Goal: Information Seeking & Learning: Find contact information

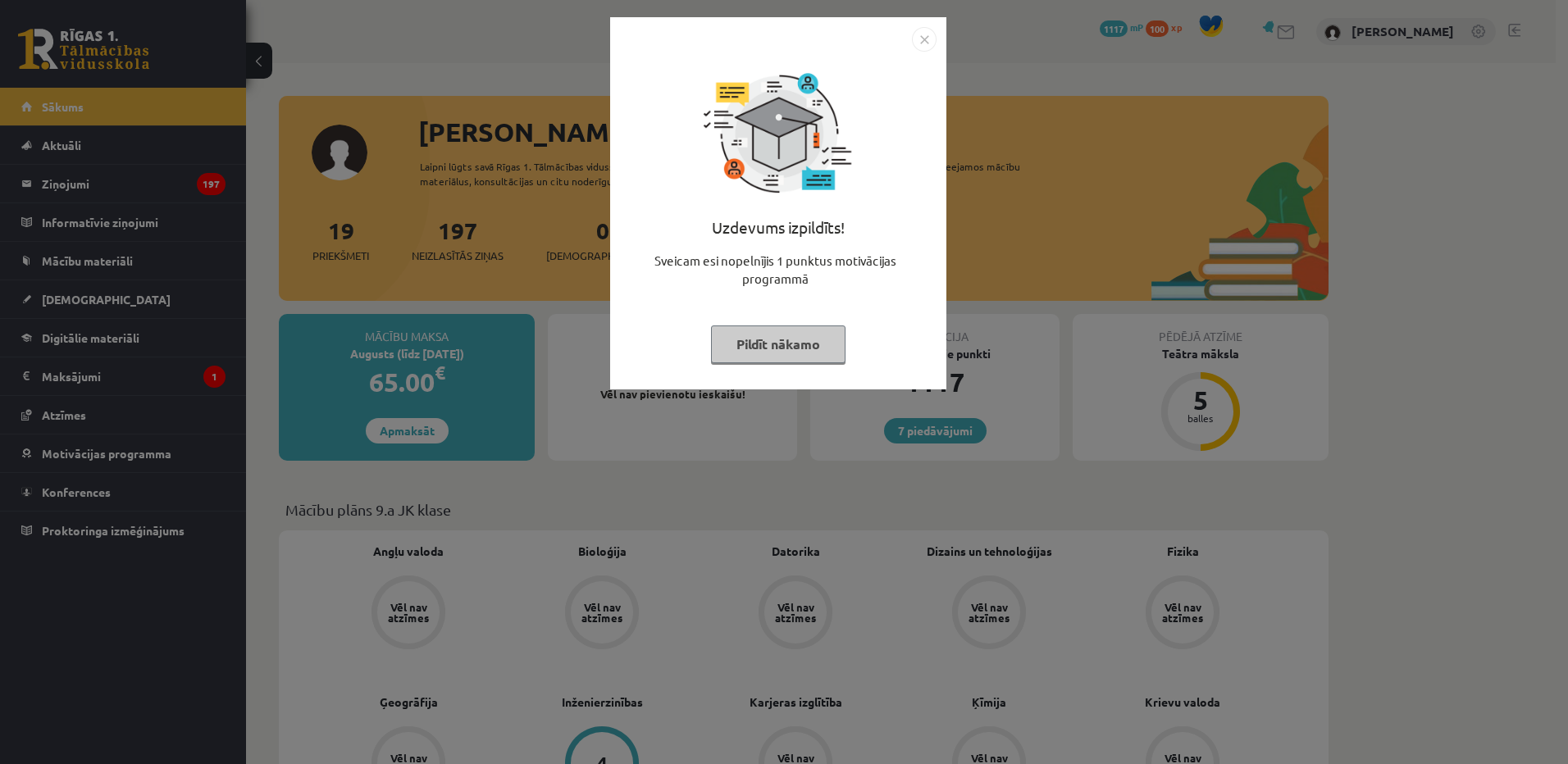
click at [926, 40] on img "Close" at bounding box center [924, 38] width 25 height 25
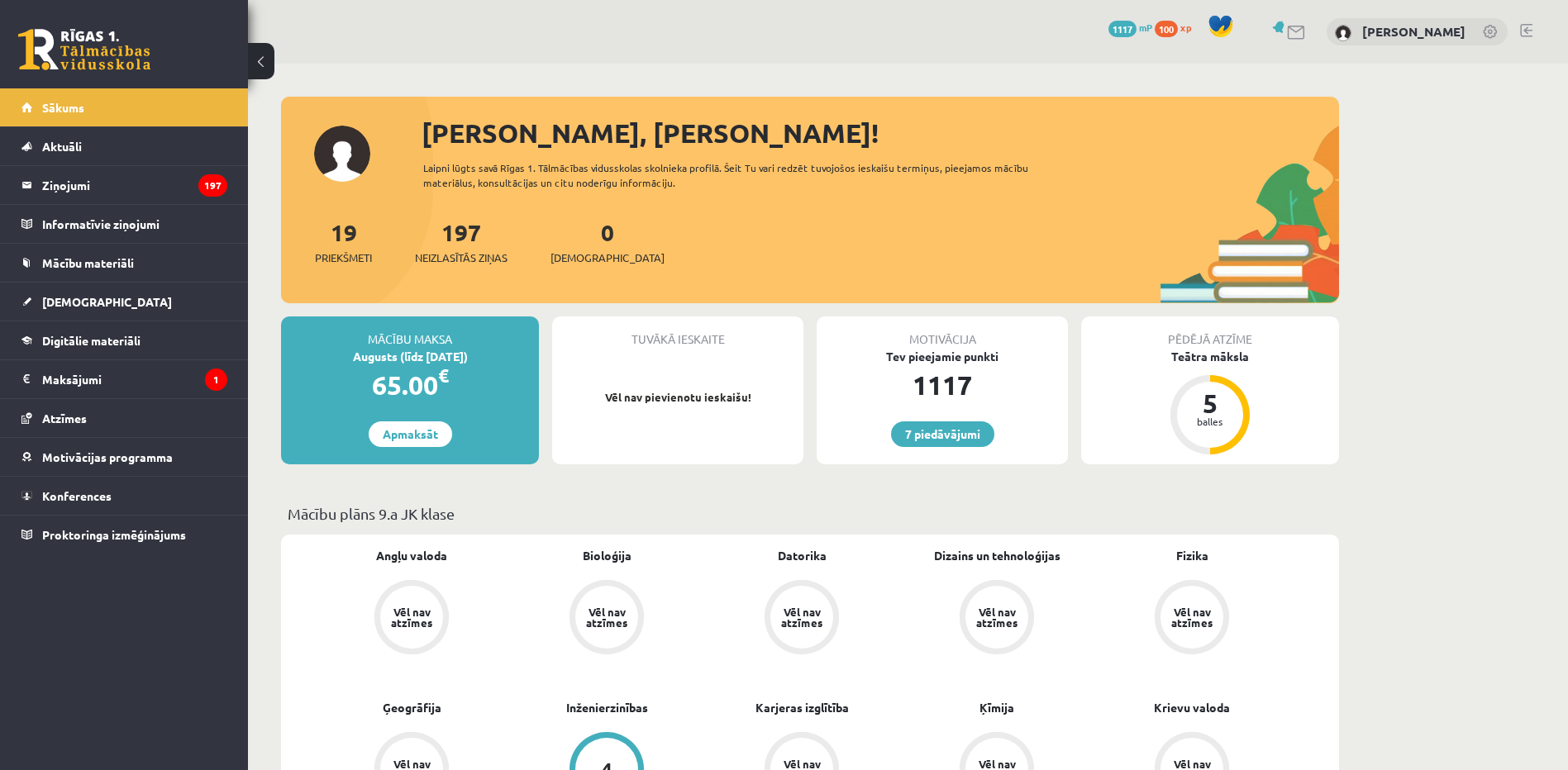
click at [457, 245] on div "197 Neizlasītās ziņas" at bounding box center [461, 241] width 93 height 52
click at [461, 242] on link "197 Neizlasītās ziņas" at bounding box center [461, 242] width 93 height 49
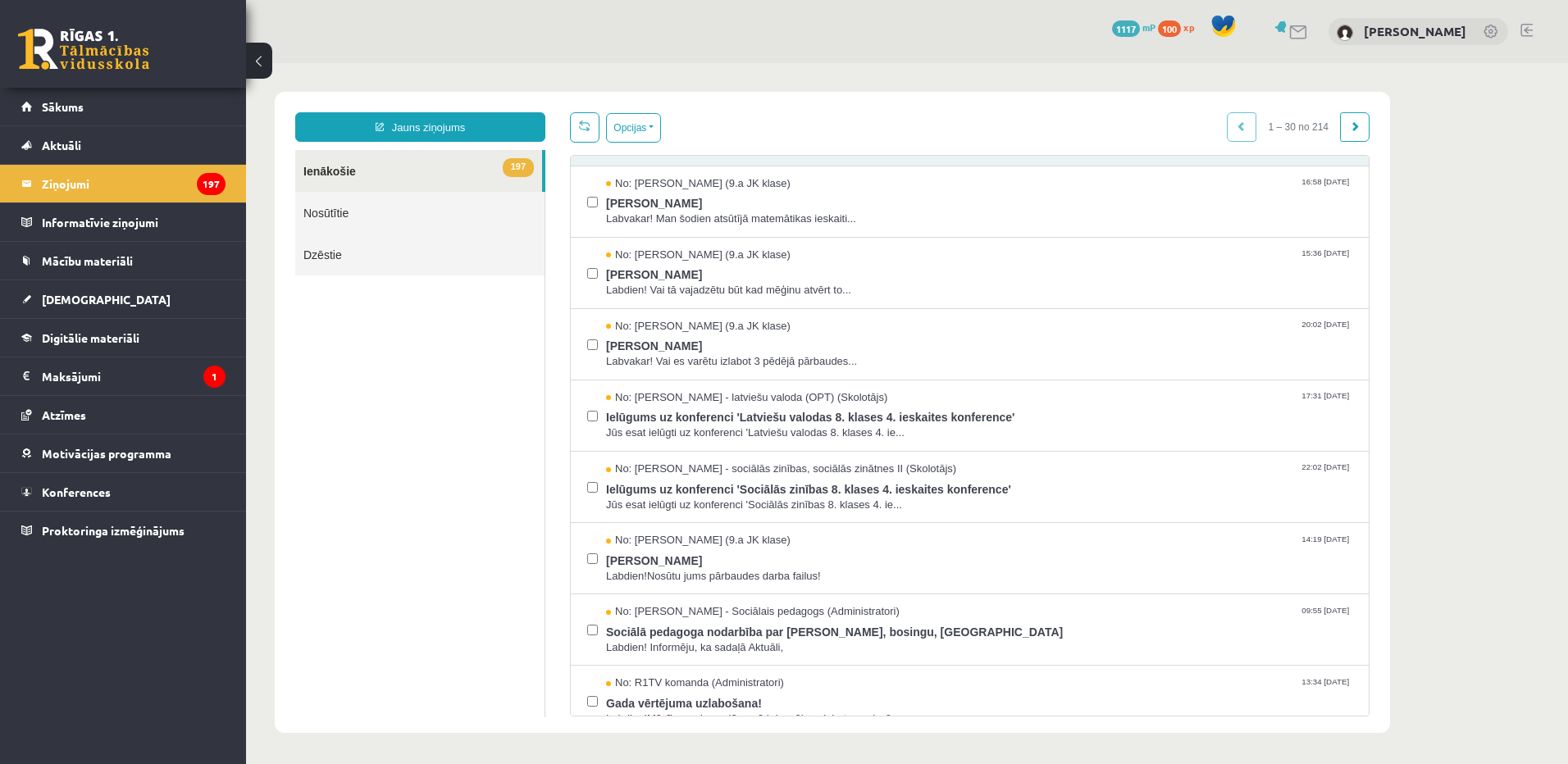
scroll to position [1583, 0]
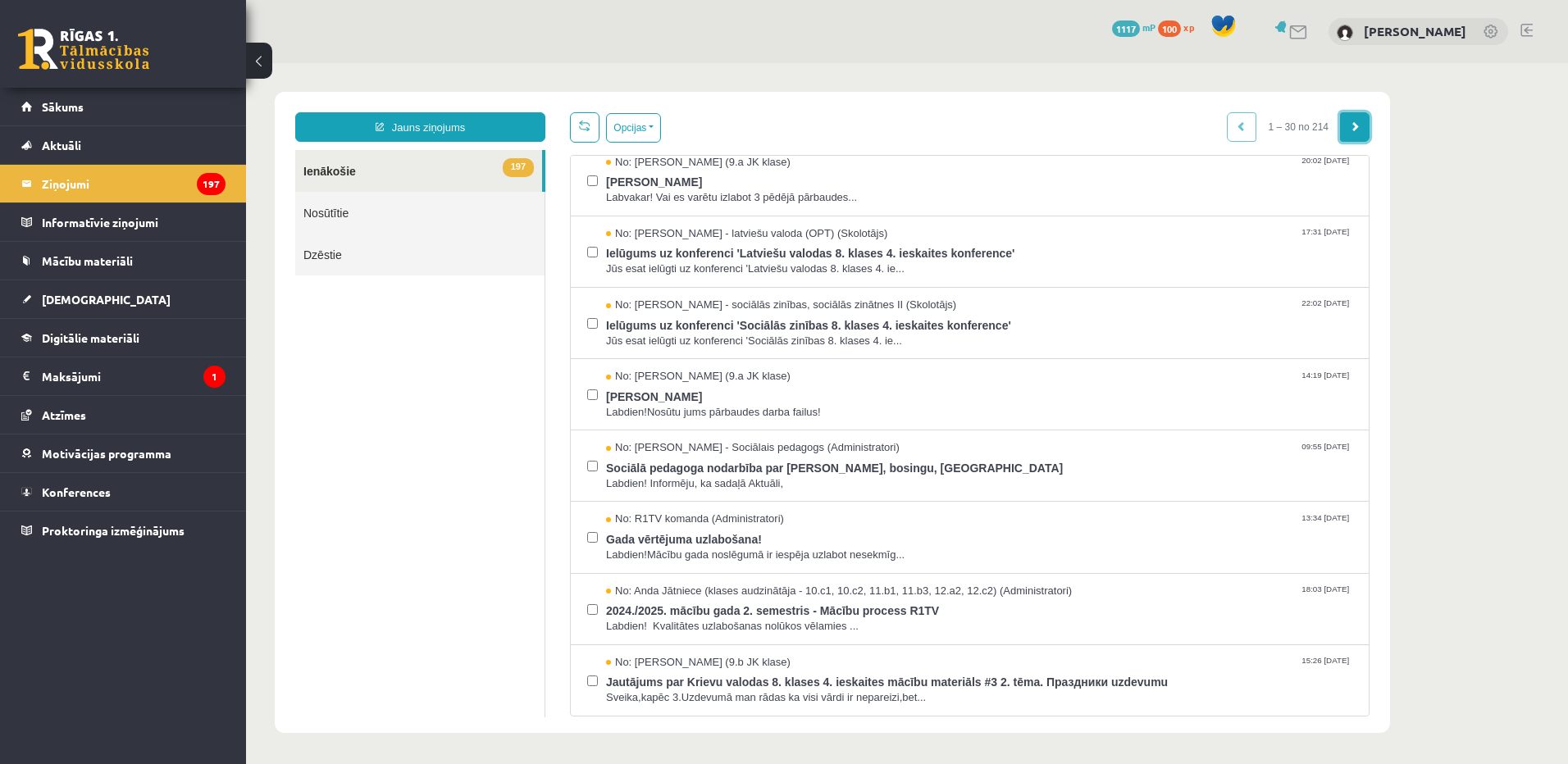
click at [1349, 131] on link at bounding box center [1355, 127] width 30 height 30
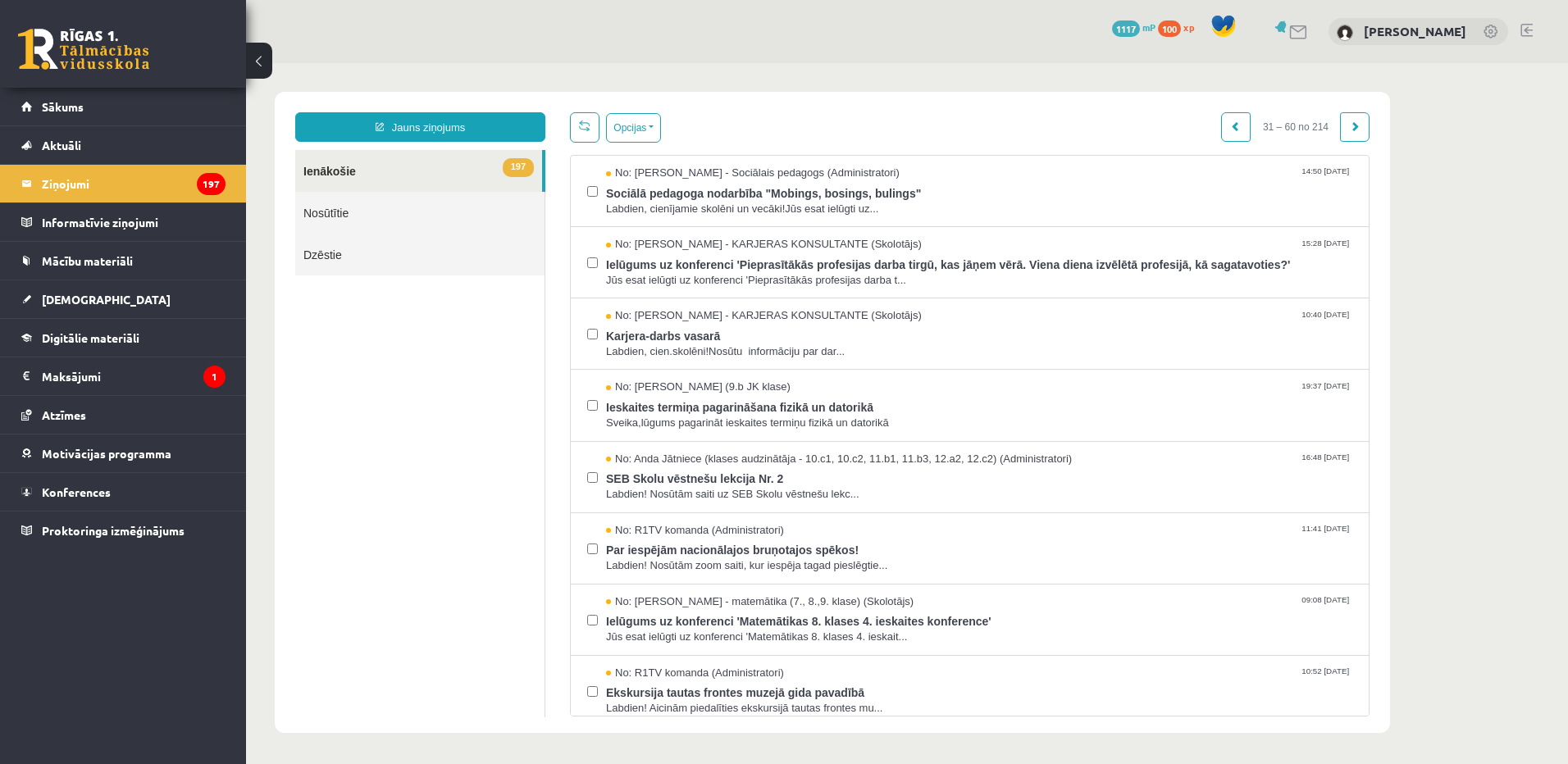
scroll to position [0, 0]
click at [1223, 124] on link at bounding box center [1235, 127] width 30 height 30
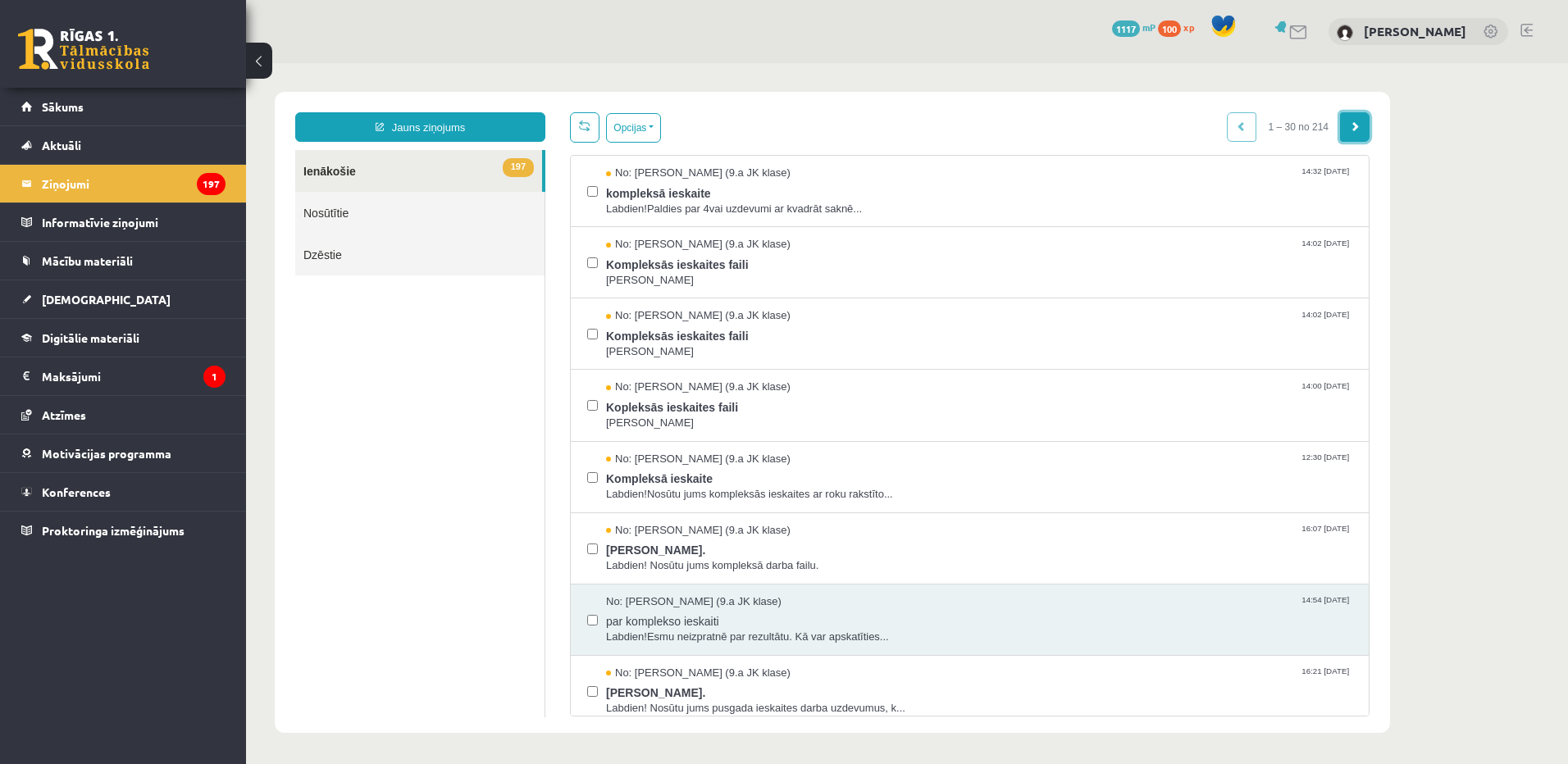
click at [1360, 132] on link at bounding box center [1355, 127] width 30 height 30
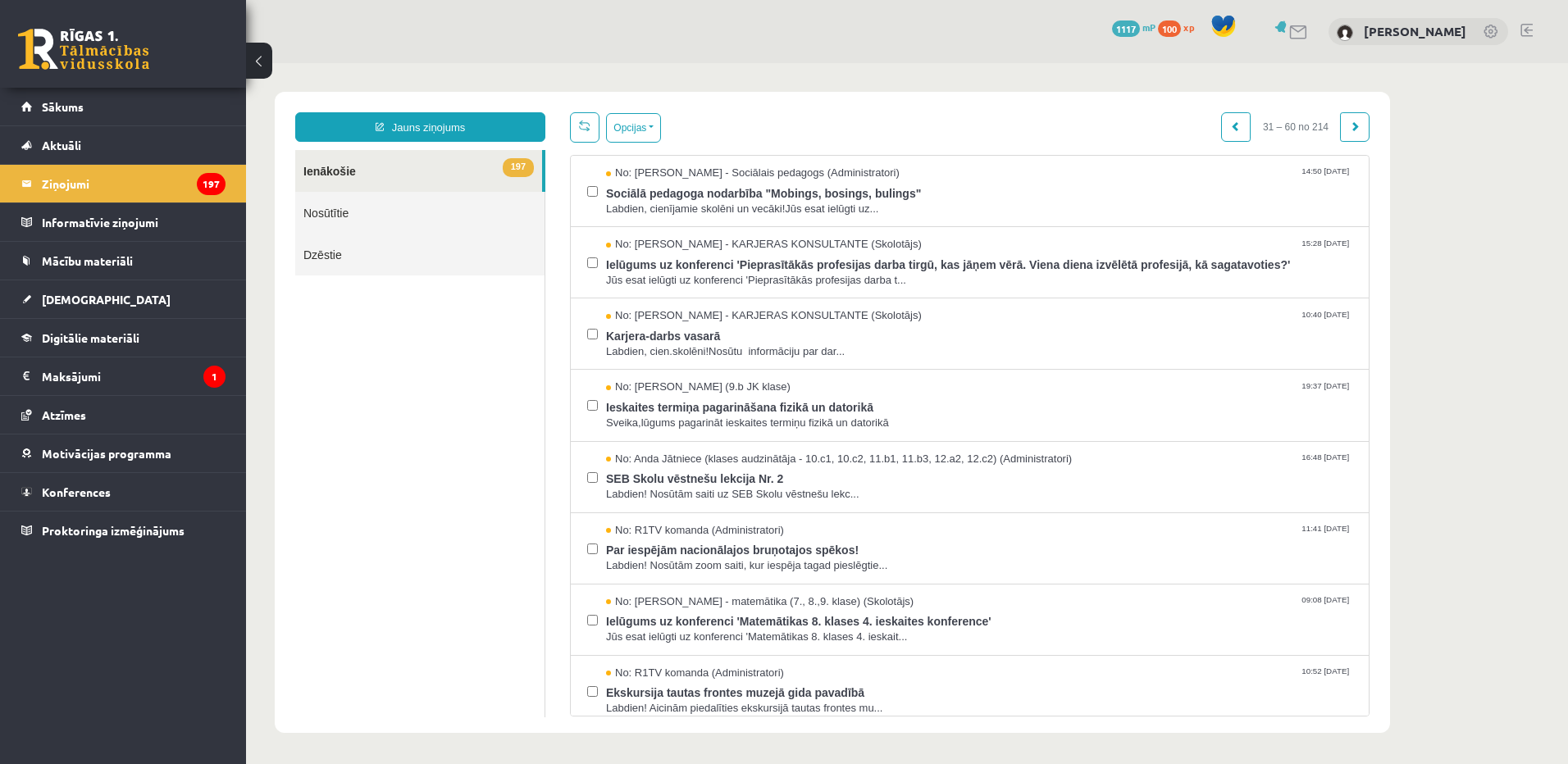
click at [1360, 132] on link at bounding box center [1355, 127] width 30 height 30
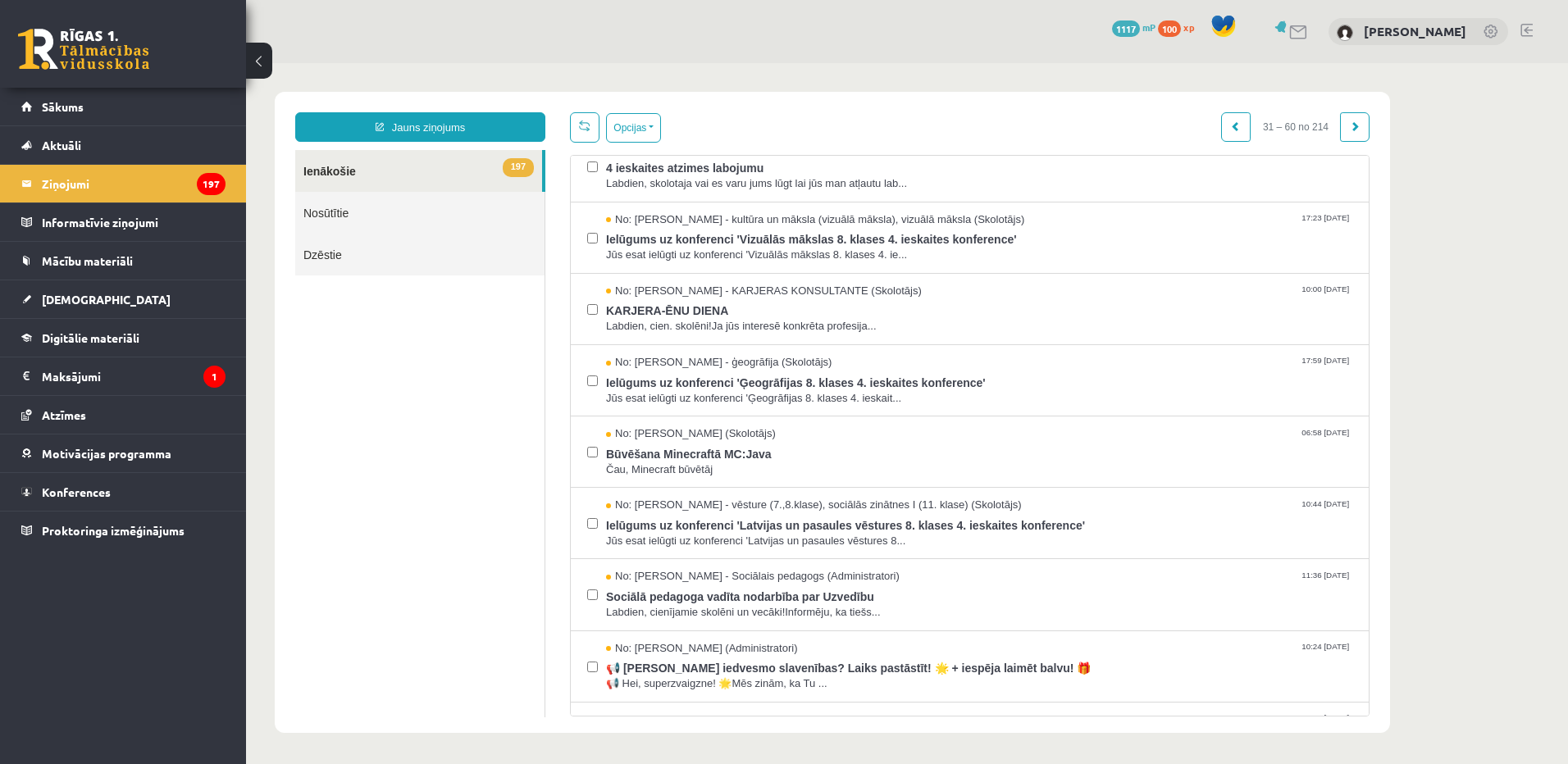
scroll to position [1583, 0]
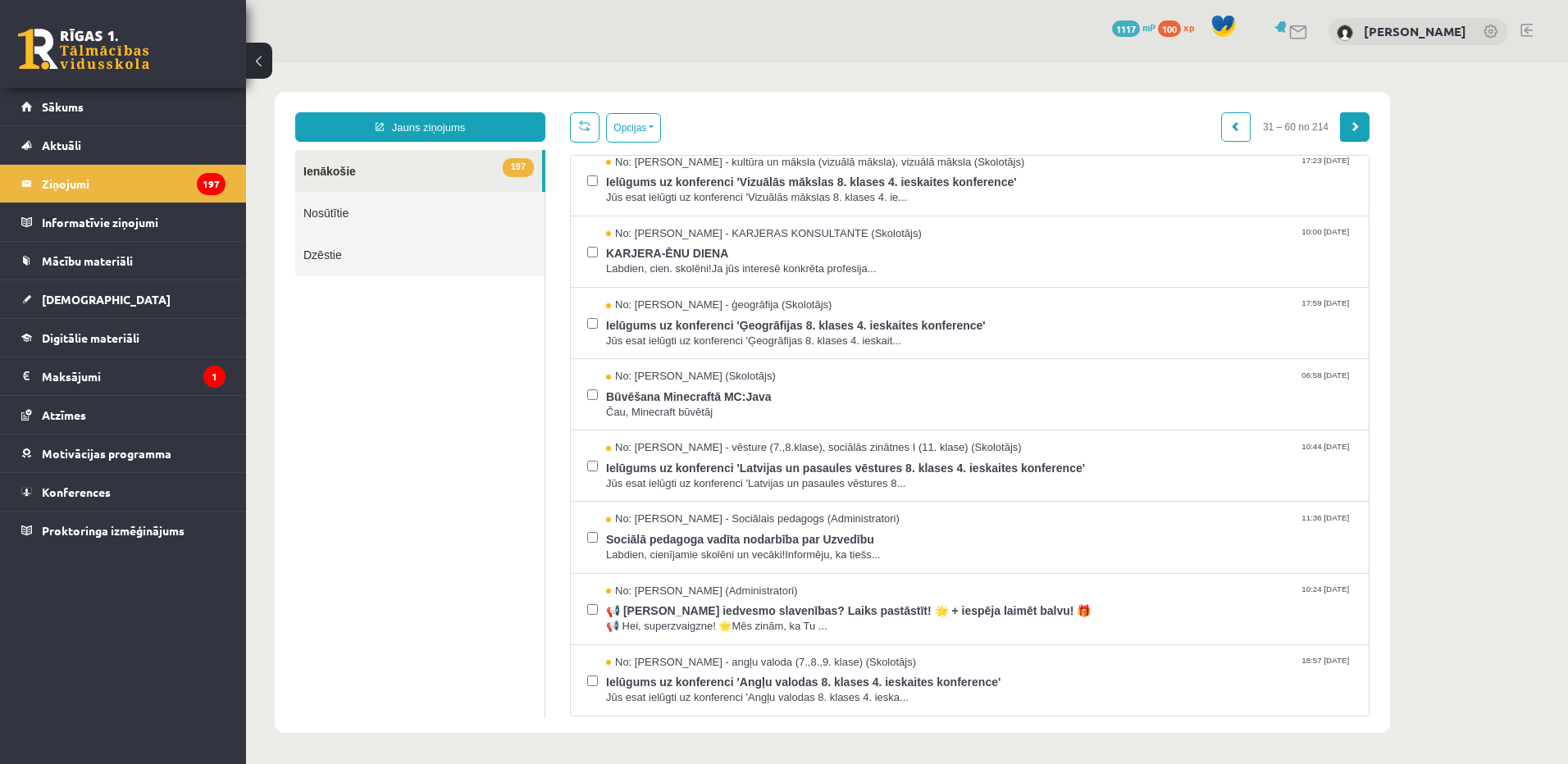
click at [1355, 120] on link at bounding box center [1355, 127] width 30 height 30
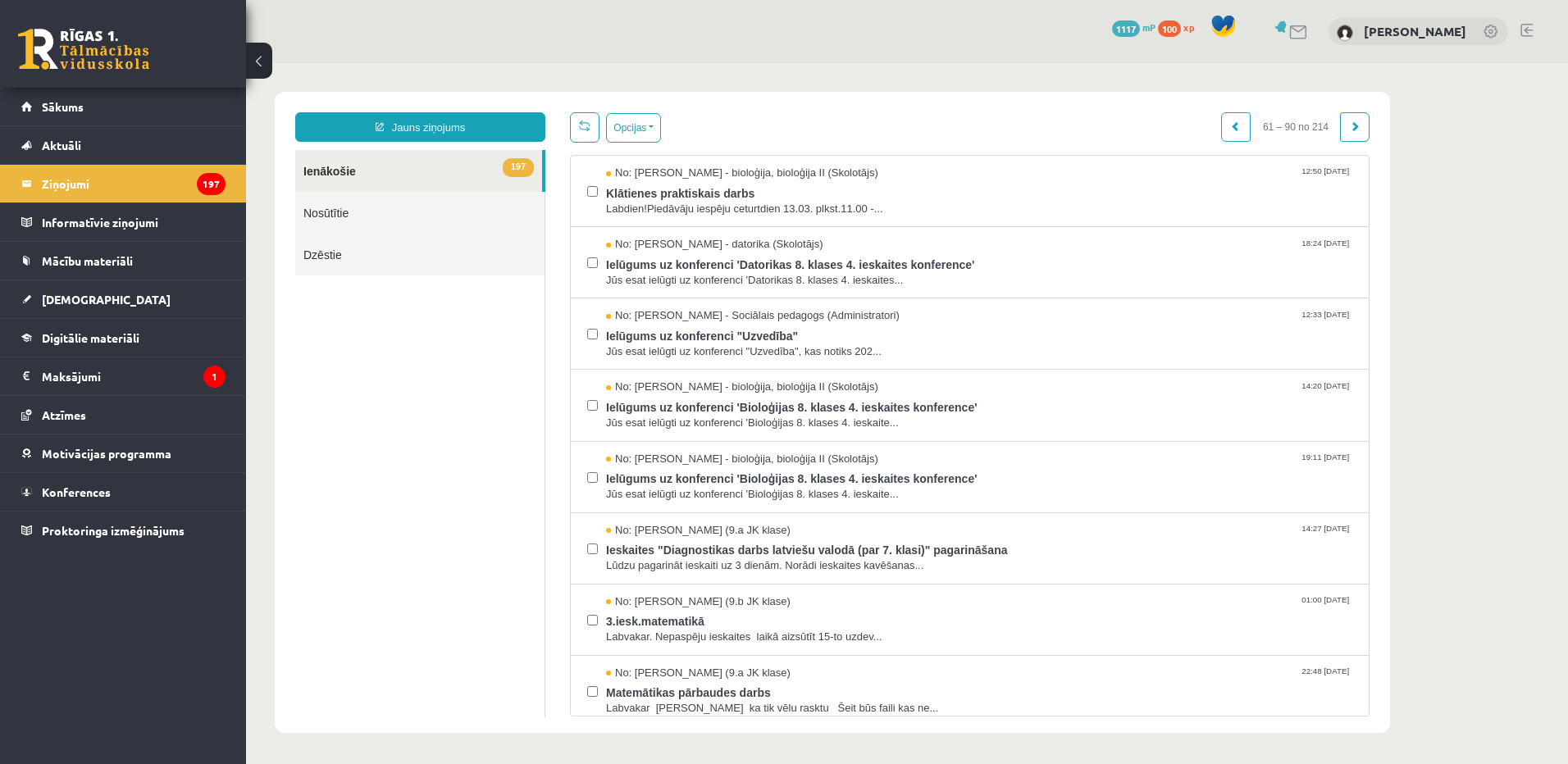
scroll to position [0, 0]
click at [1355, 120] on link at bounding box center [1355, 127] width 30 height 30
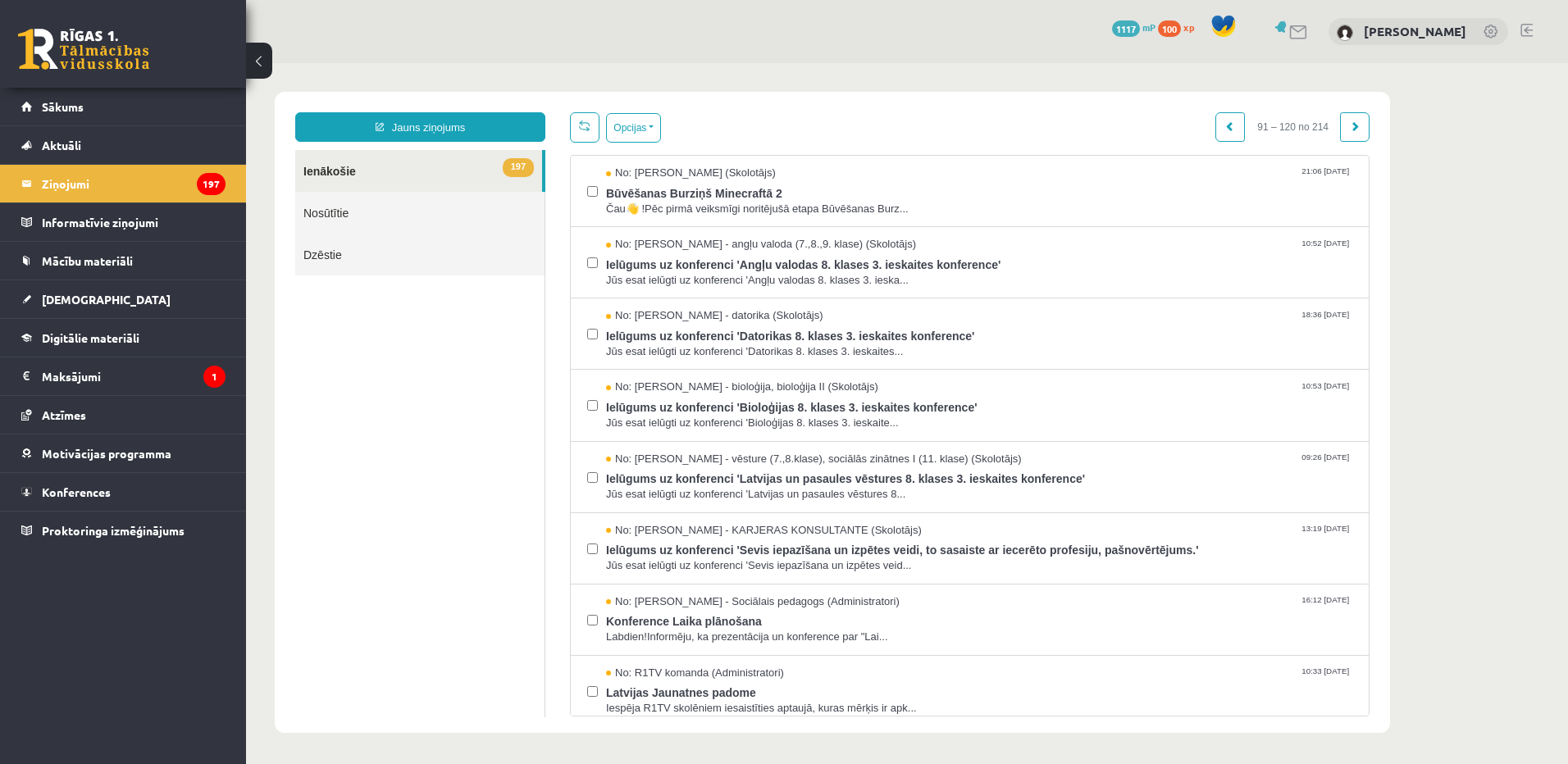
click at [1355, 120] on link at bounding box center [1355, 127] width 30 height 30
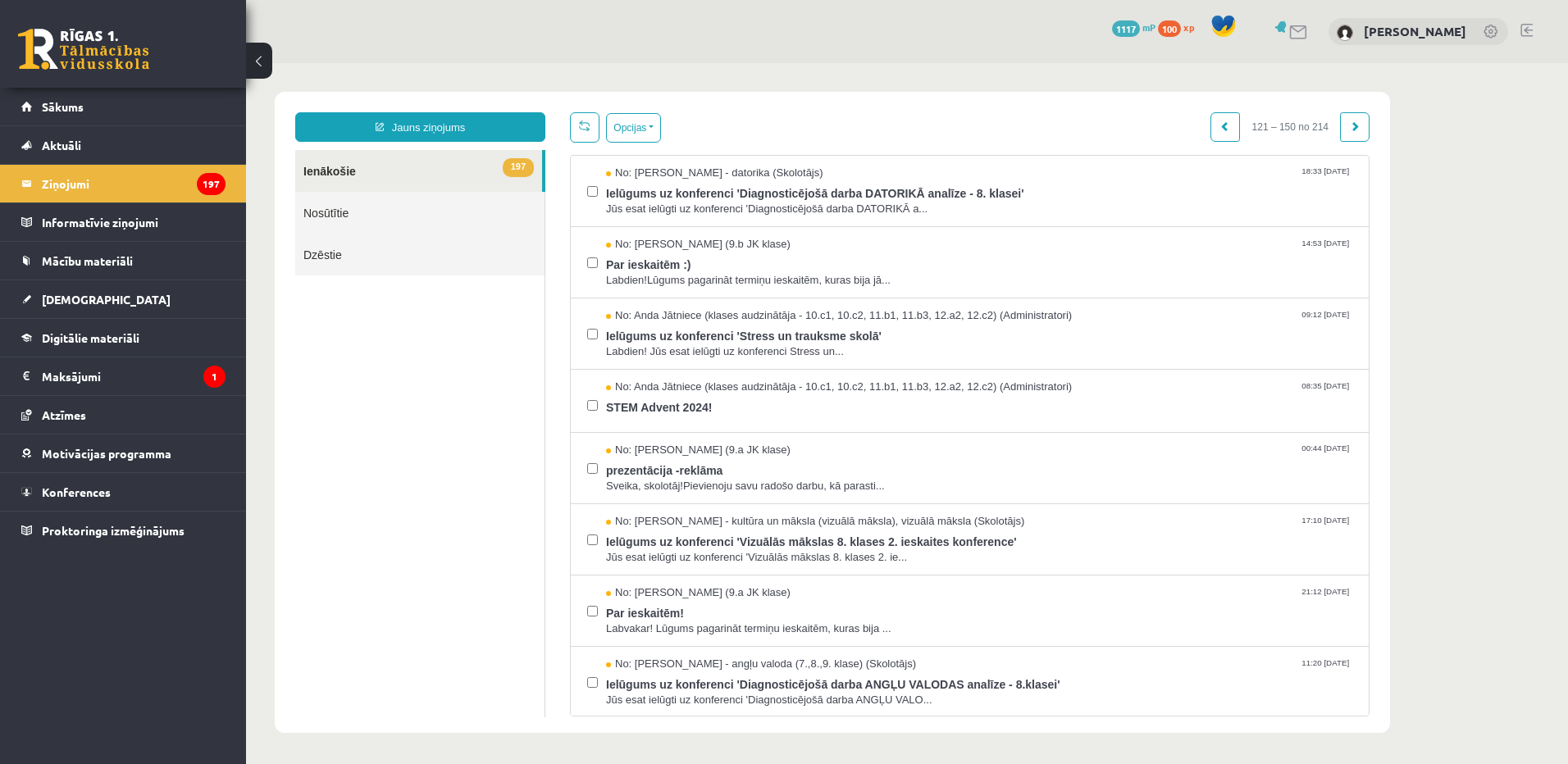
click at [1355, 120] on link at bounding box center [1355, 127] width 30 height 30
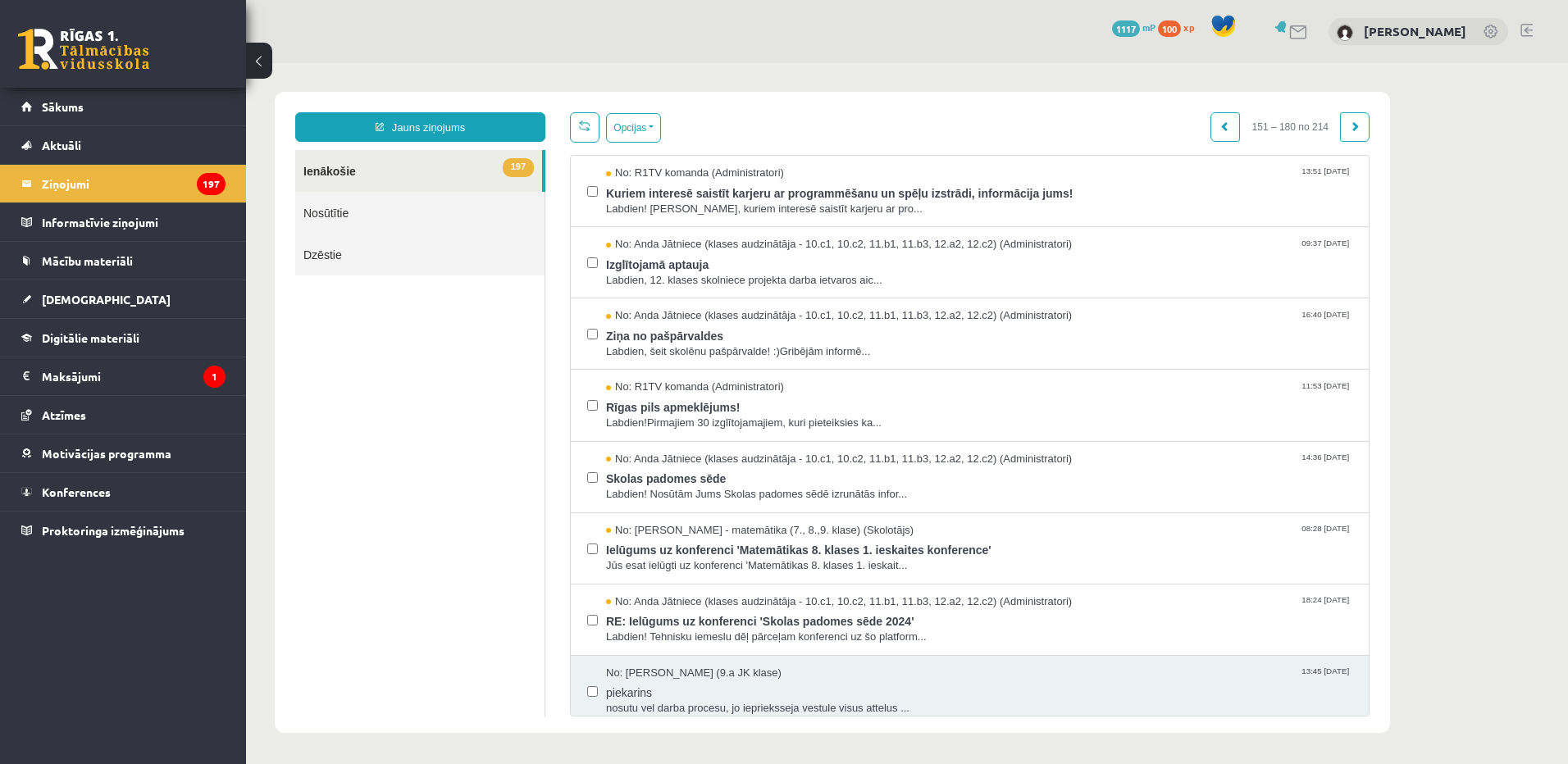
click at [1355, 120] on link at bounding box center [1355, 127] width 30 height 30
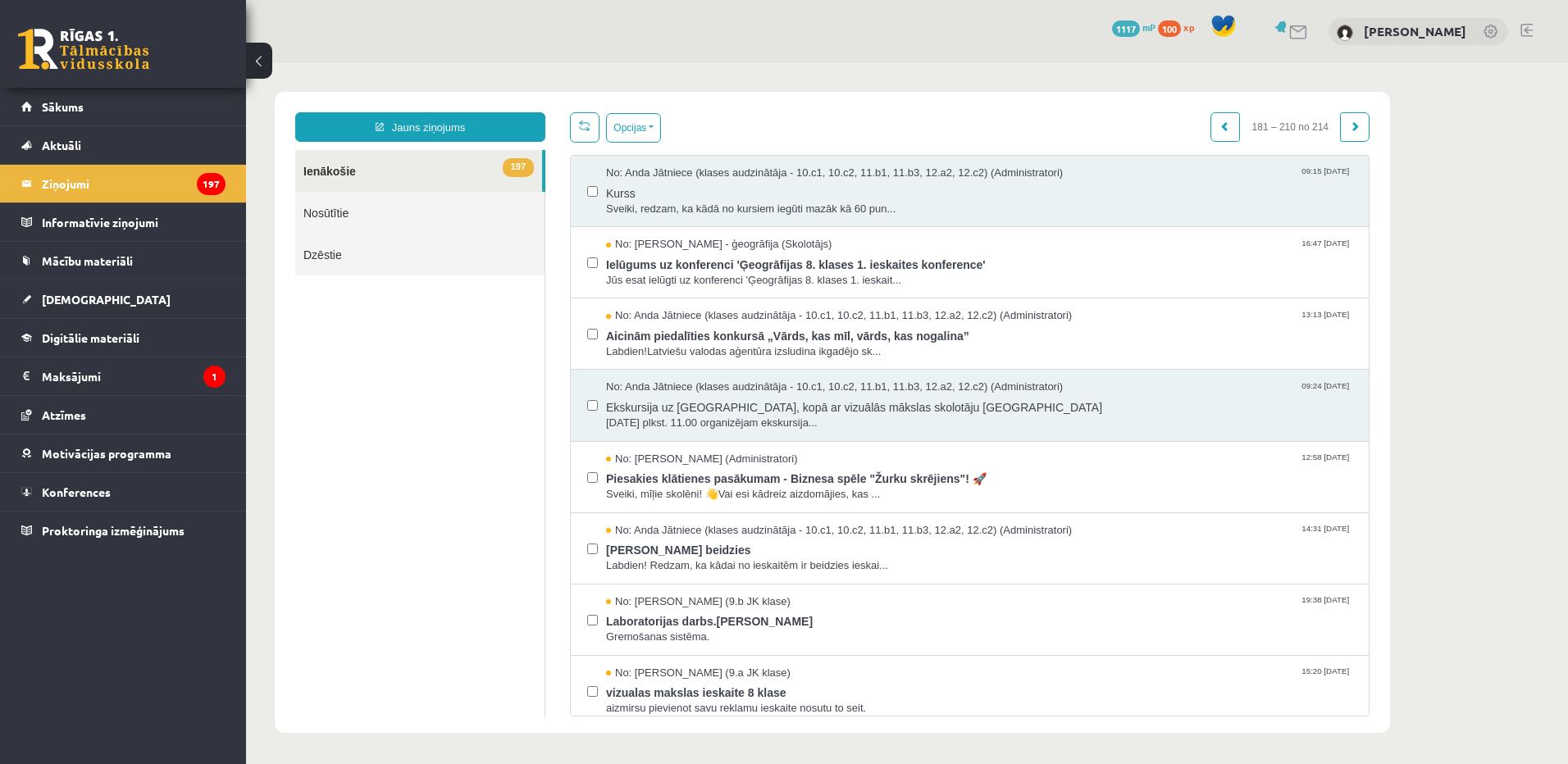
click at [1355, 120] on link at bounding box center [1355, 127] width 30 height 30
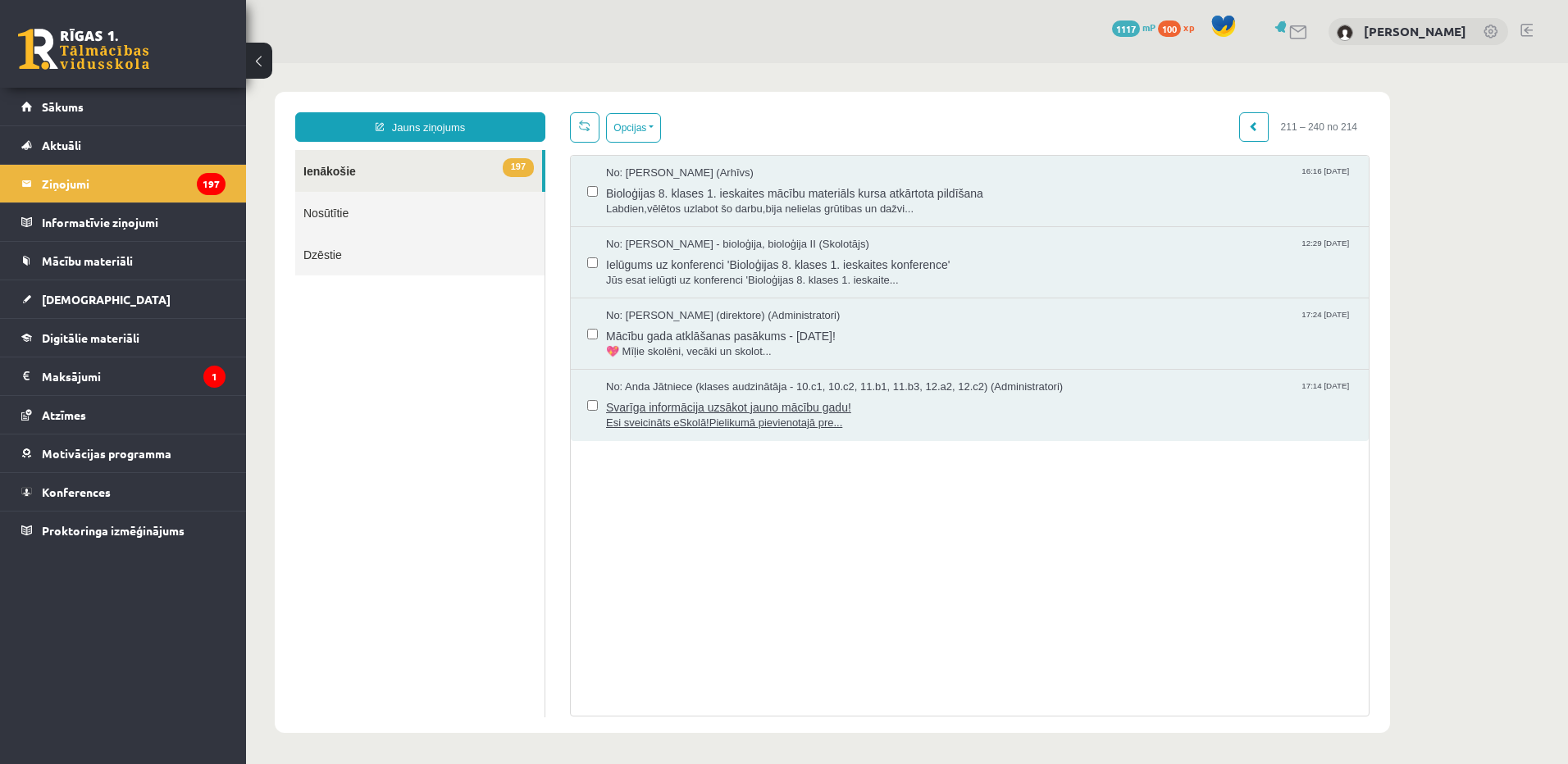
click at [845, 410] on span "Svarīga informācija uzsākot jauno mācību gadu!" at bounding box center [979, 405] width 746 height 21
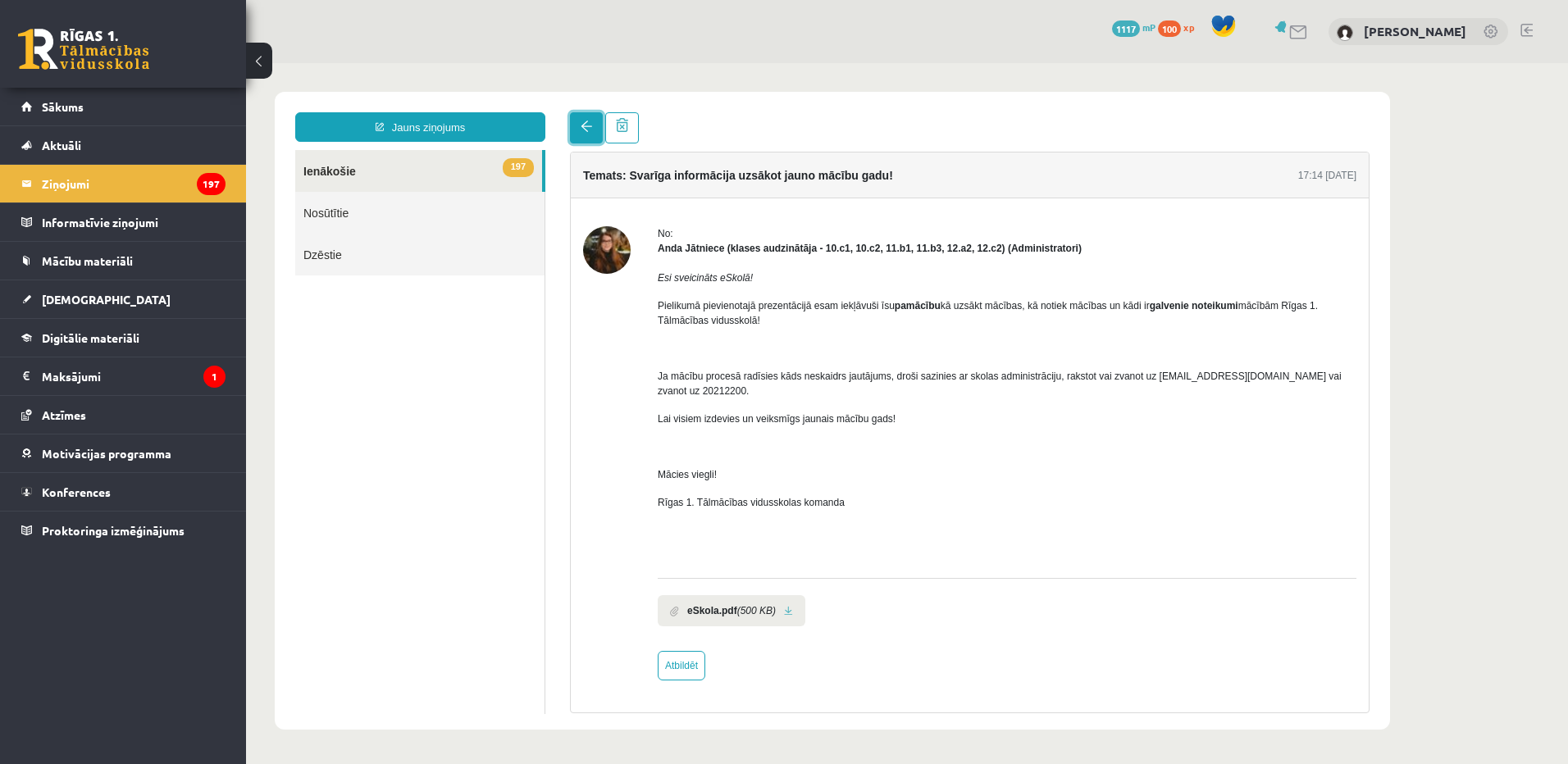
click at [584, 120] on link at bounding box center [585, 128] width 33 height 32
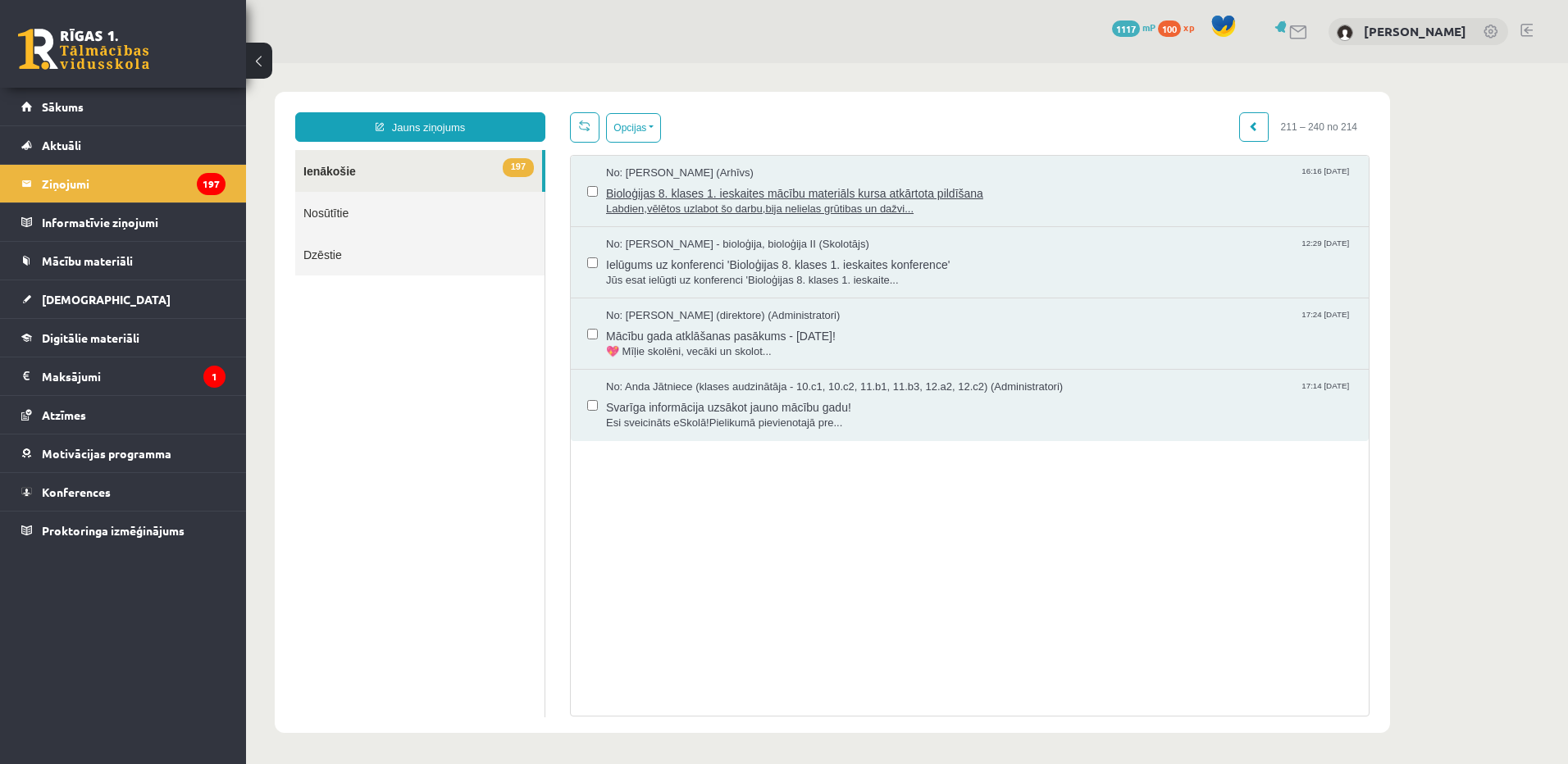
click at [901, 189] on span "Bioloģijas 8. klases 1. ieskaites mācību materiāls kursa atkārtota pildīšana" at bounding box center [979, 191] width 746 height 21
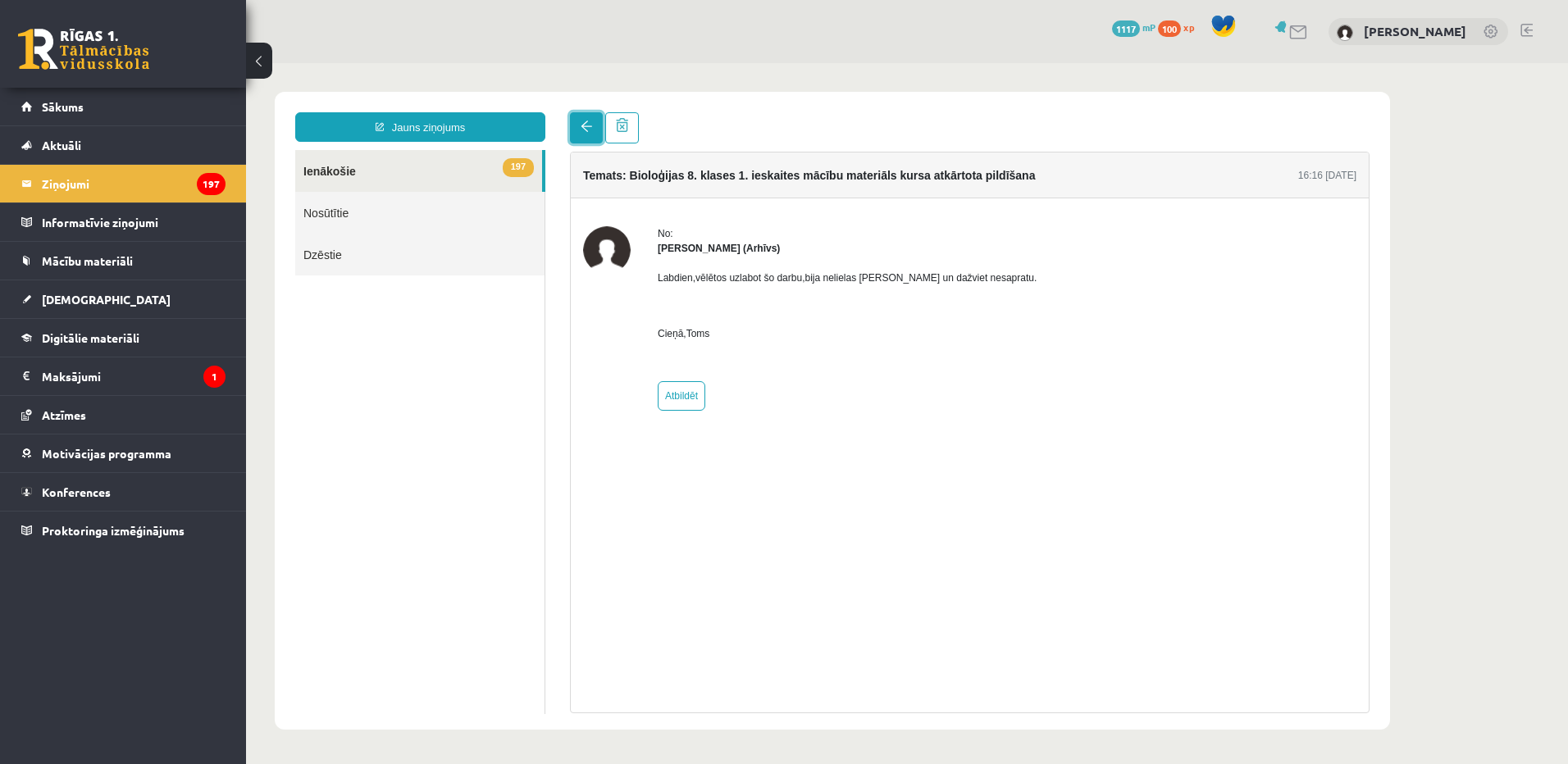
click at [594, 134] on link at bounding box center [585, 128] width 33 height 32
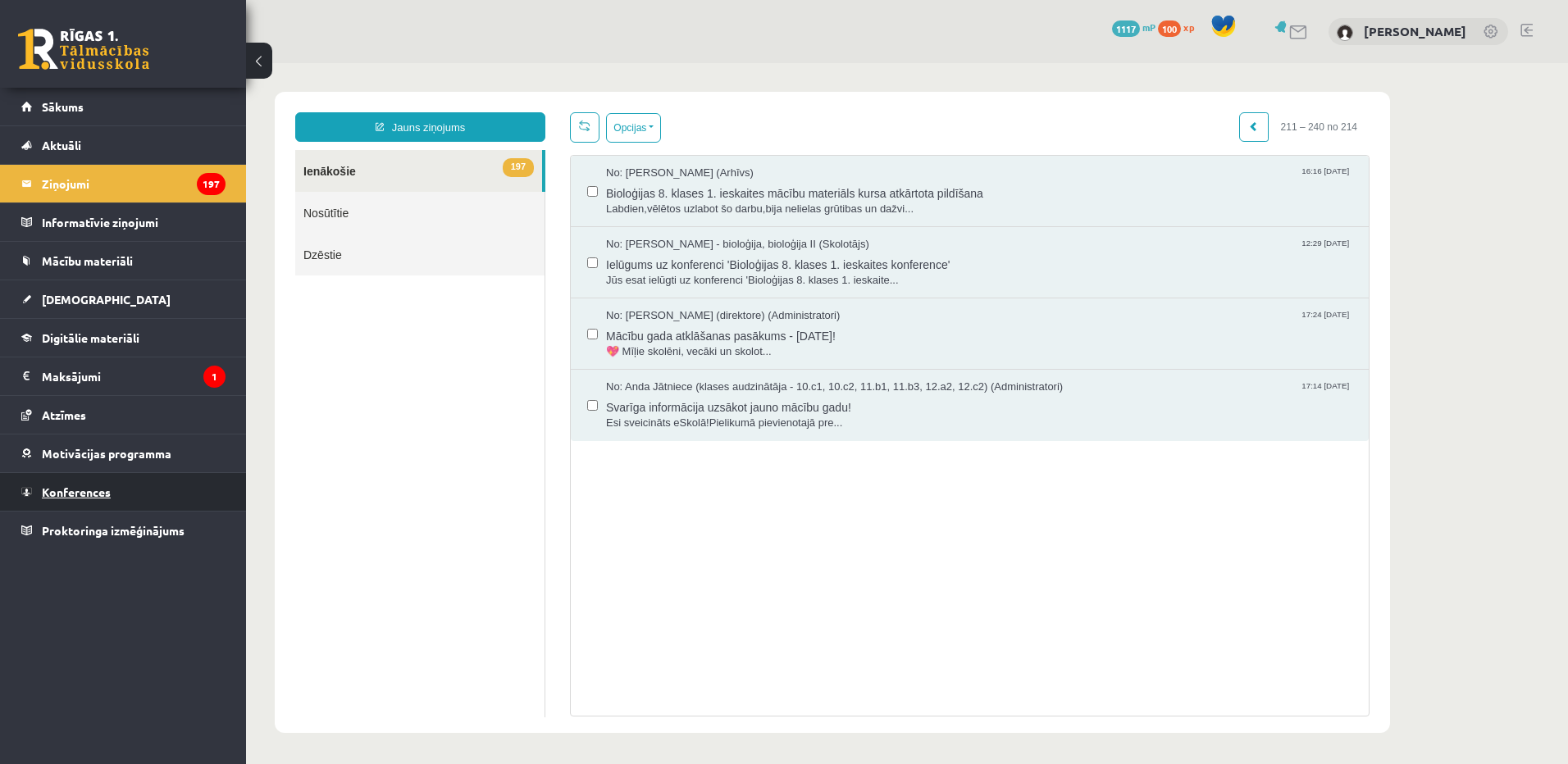
click at [178, 491] on link "Konferences" at bounding box center [123, 492] width 204 height 38
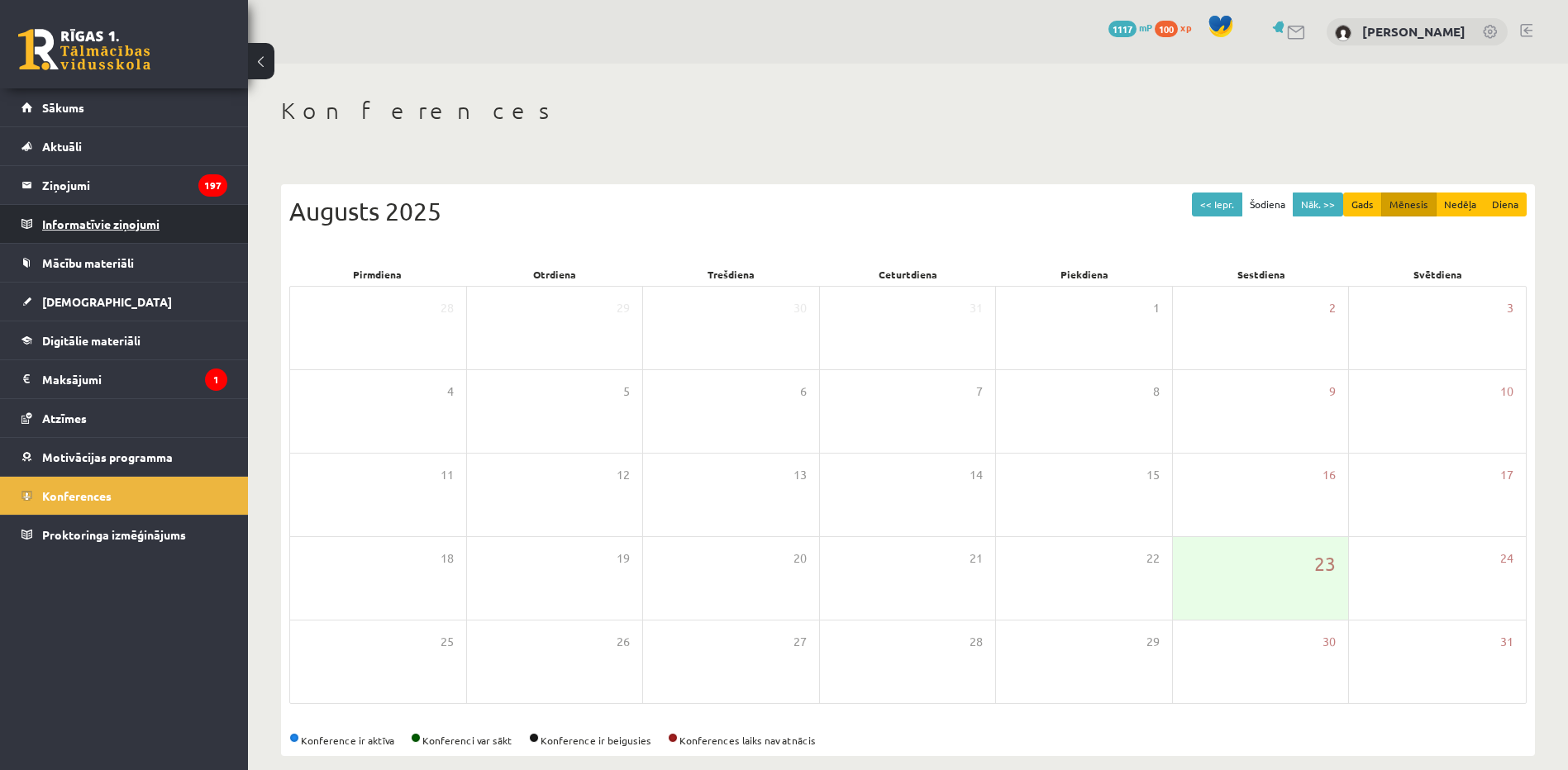
click at [180, 218] on legend "Informatīvie ziņojumi 0" at bounding box center [134, 224] width 185 height 38
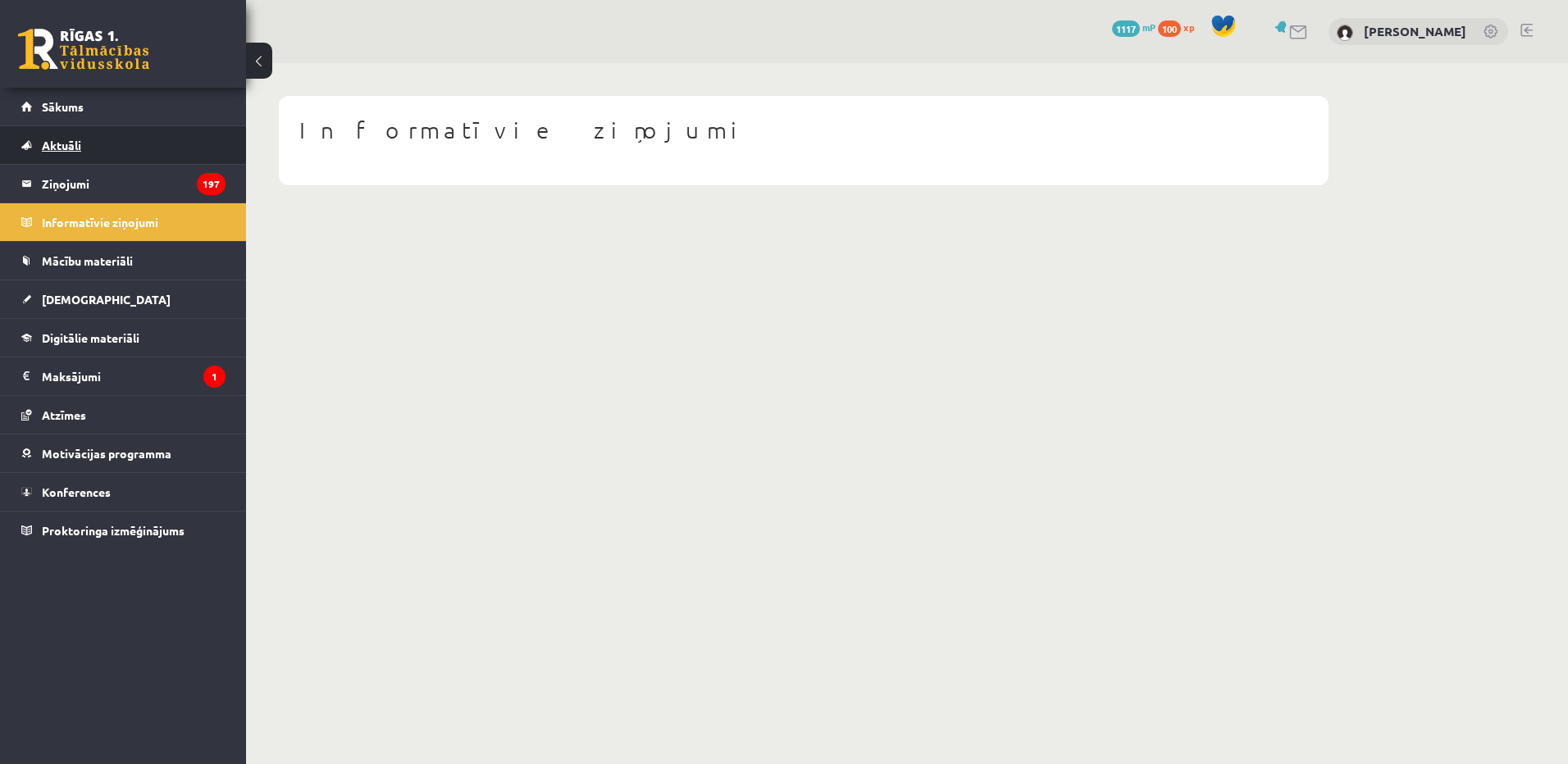
click at [186, 144] on link "Aktuāli" at bounding box center [123, 145] width 204 height 38
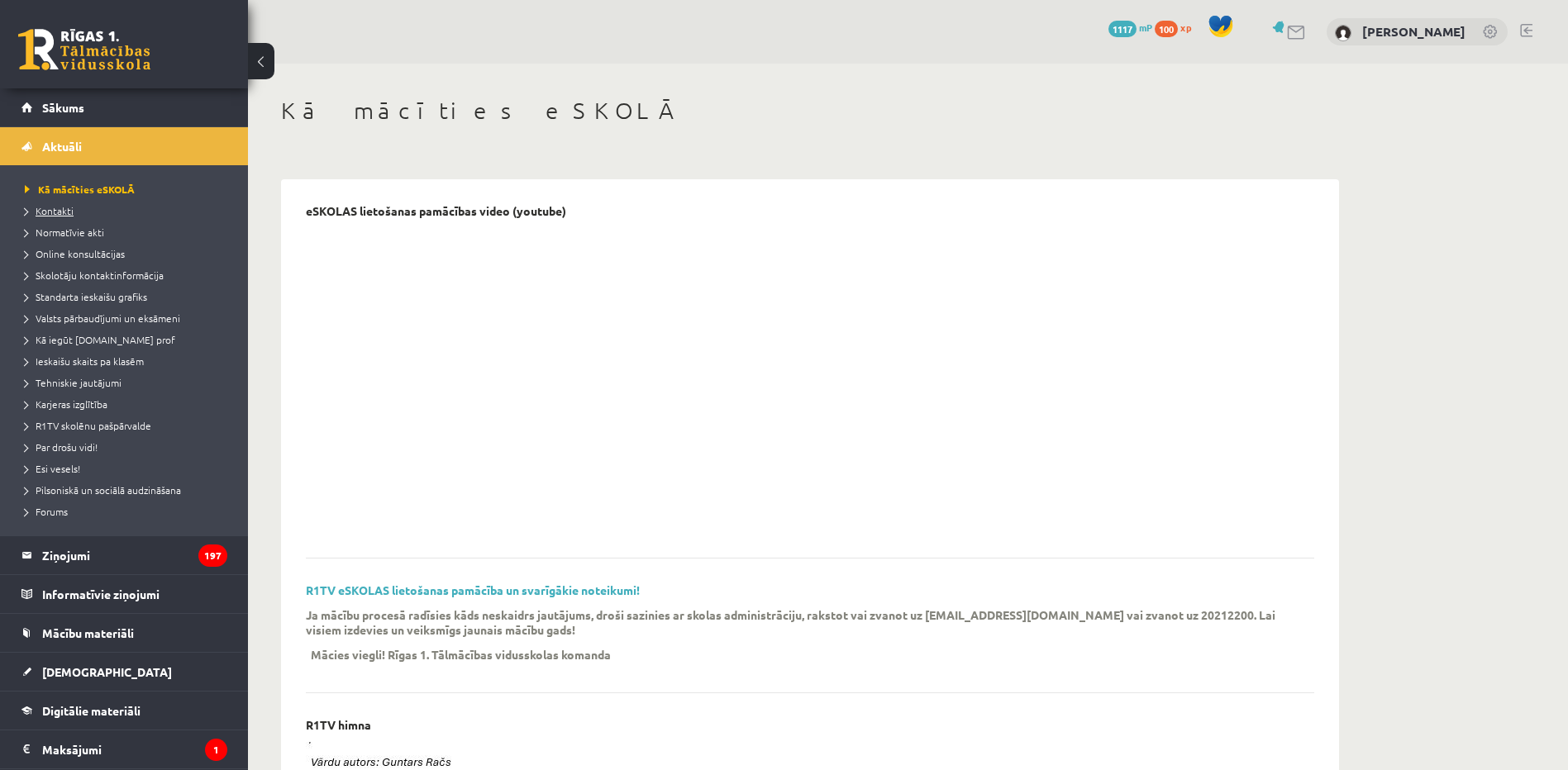
click at [73, 207] on link "Kontakti" at bounding box center [128, 210] width 207 height 15
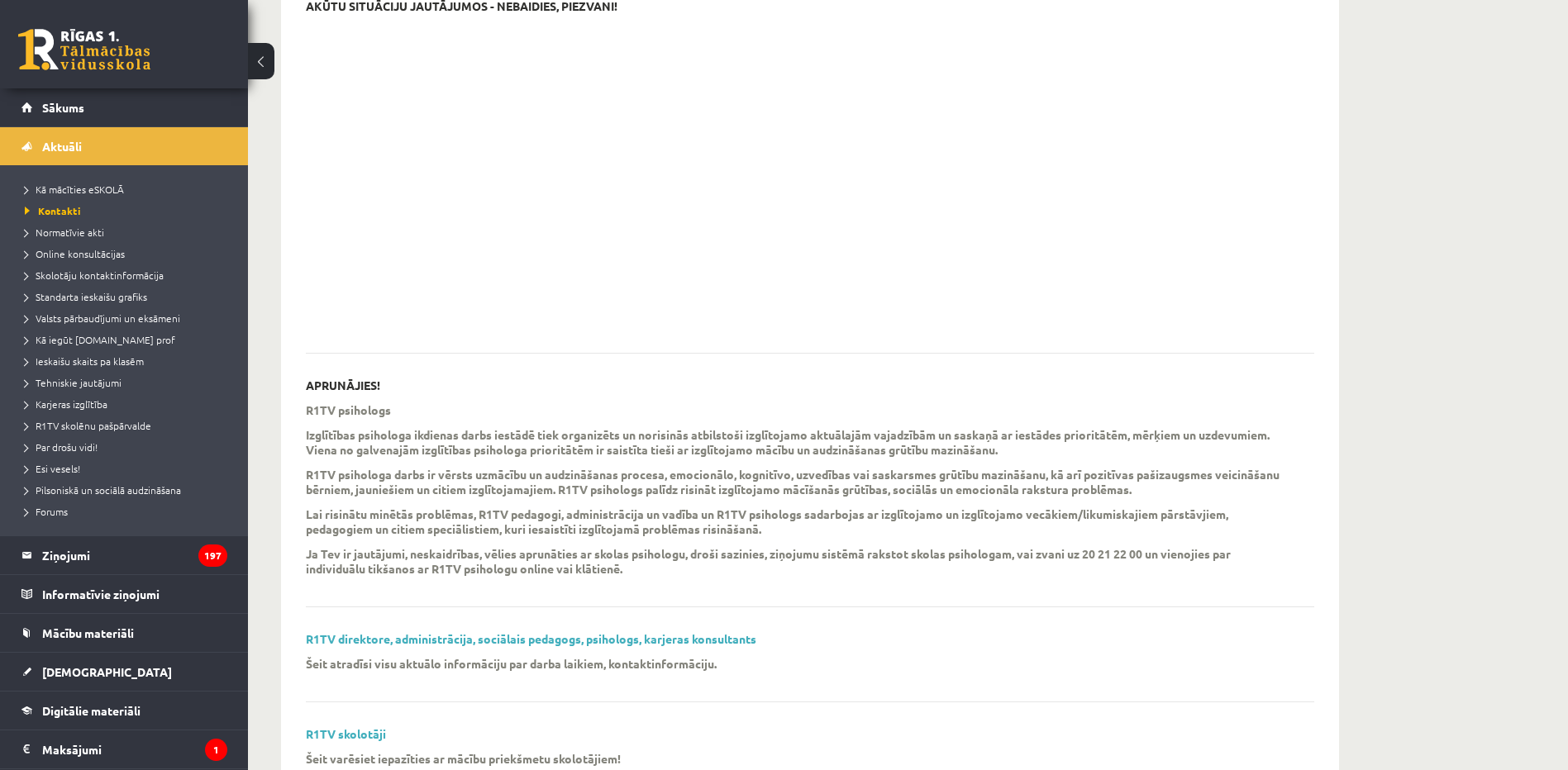
scroll to position [270, 0]
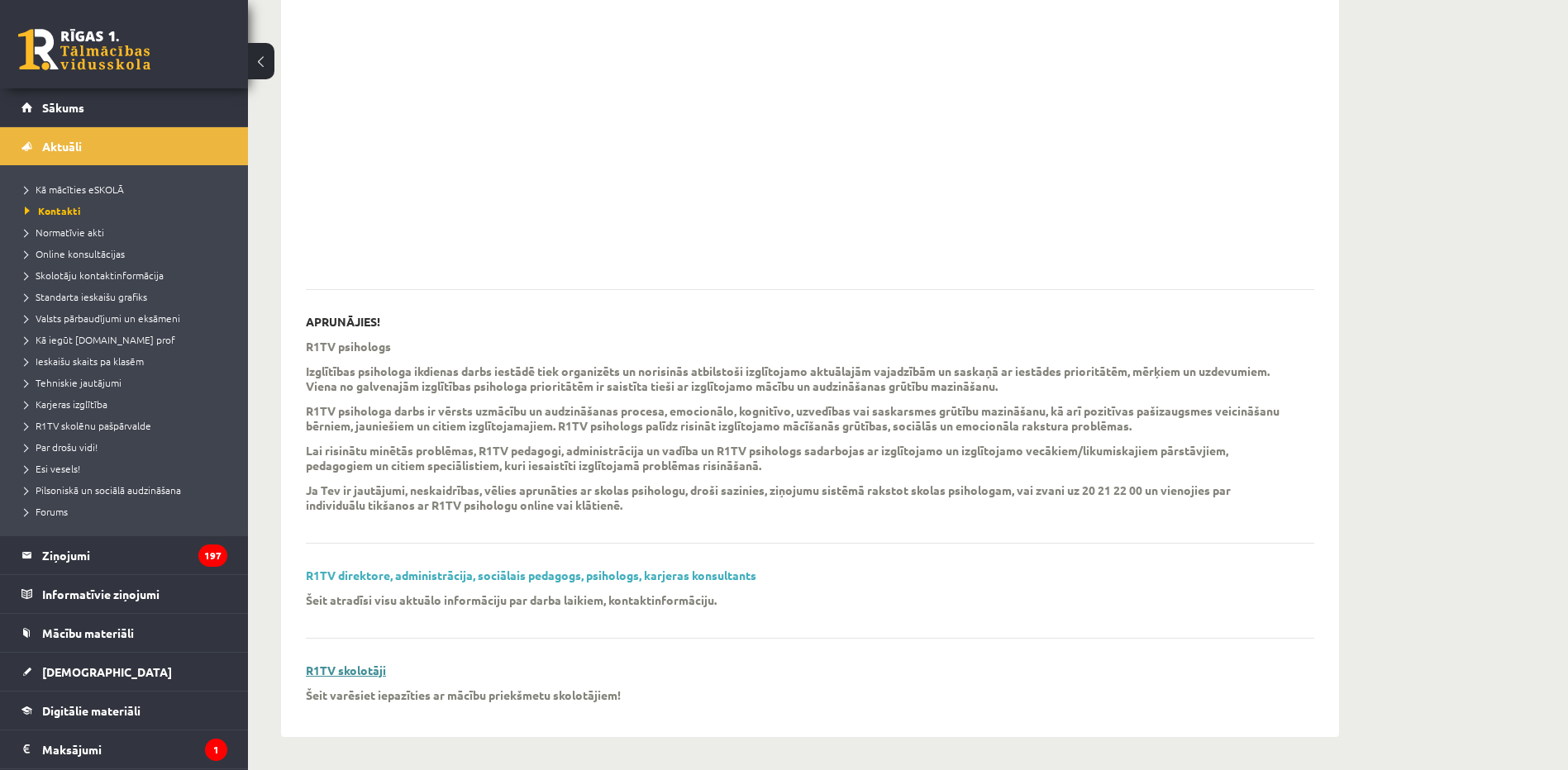
click at [382, 668] on link "R1TV skolotāji" at bounding box center [345, 670] width 81 height 15
